Goal: Find specific page/section: Find specific page/section

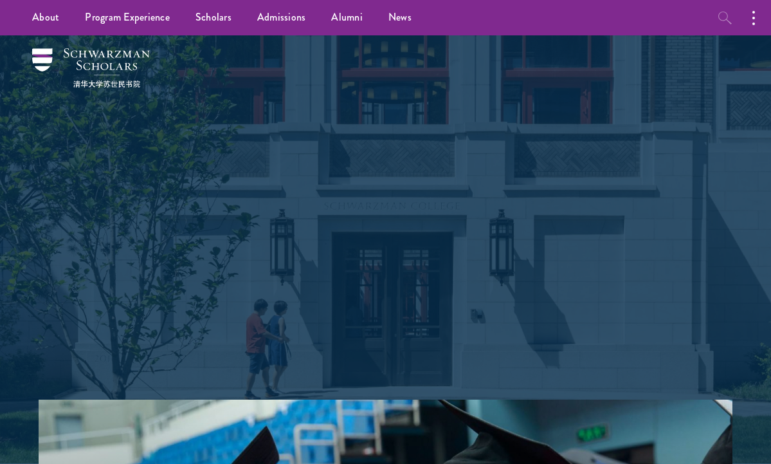
click at [728, 16] on icon "button" at bounding box center [725, 17] width 15 height 15
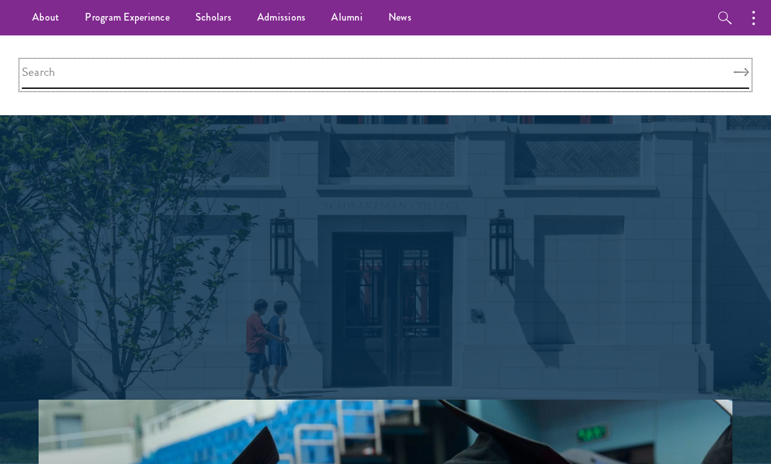
click at [214, 77] on input "search" at bounding box center [385, 75] width 727 height 28
type input "tori"
click at [741, 72] on button "Search" at bounding box center [741, 72] width 15 height 9
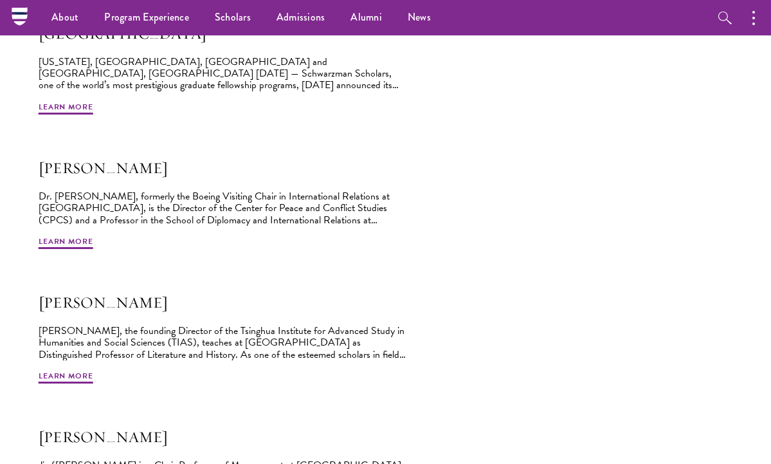
scroll to position [727, 0]
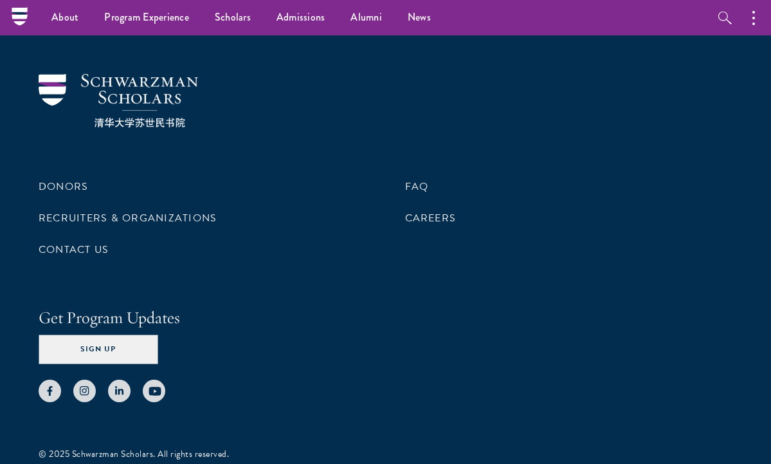
scroll to position [3900, 0]
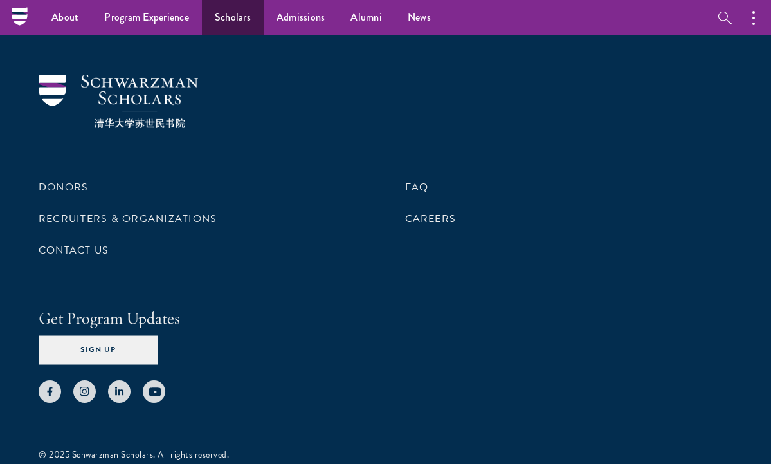
click at [224, 17] on link "Scholars" at bounding box center [233, 17] width 62 height 35
